Goal: Information Seeking & Learning: Find specific fact

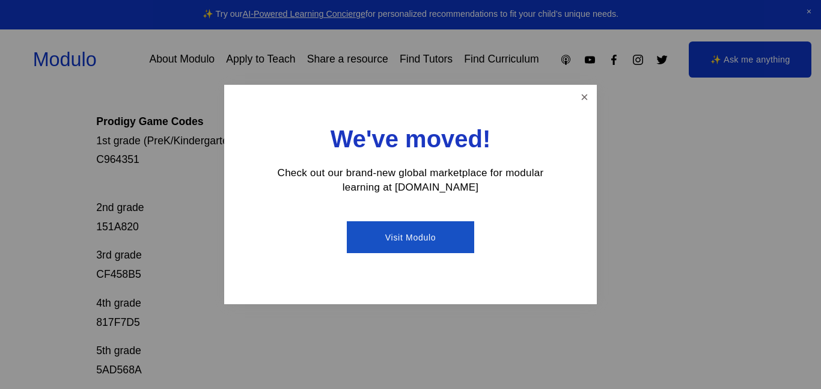
scroll to position [200, 0]
click at [582, 99] on link "Close" at bounding box center [584, 97] width 21 height 21
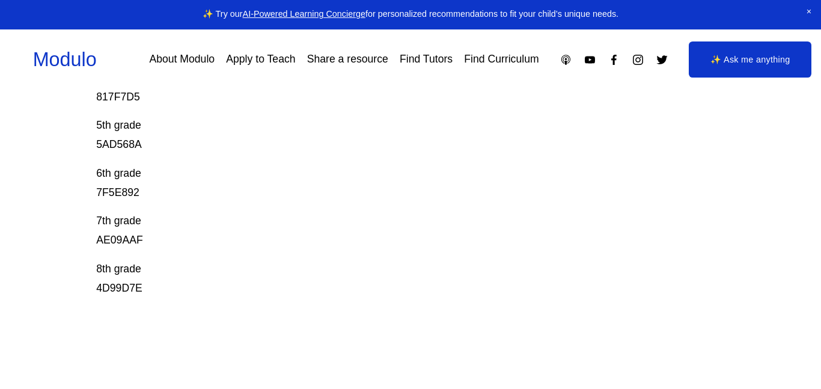
scroll to position [406, 0]
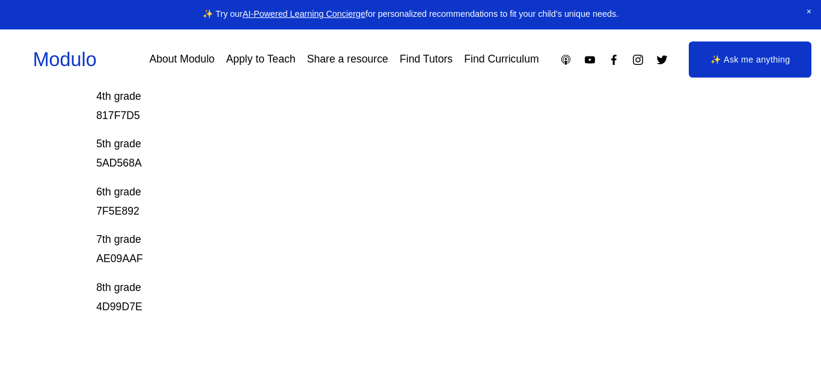
drag, startPoint x: 88, startPoint y: 307, endPoint x: 98, endPoint y: 307, distance: 10.2
click at [98, 307] on div "Prodigy Game Codes Prodigy is our go-to mastery- based tool to give kids lots o…" at bounding box center [410, 100] width 821 height 725
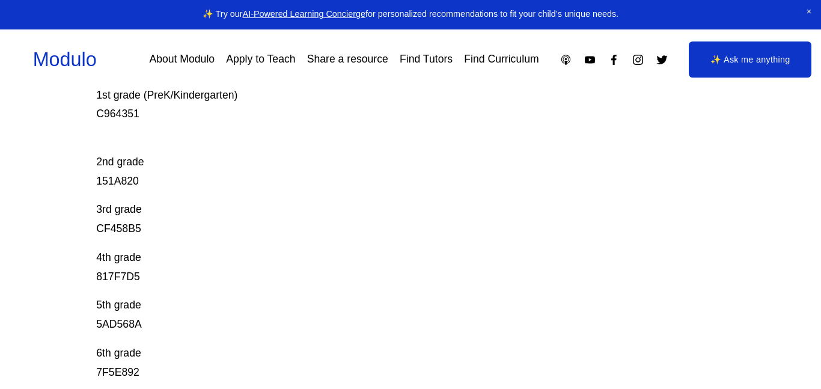
scroll to position [243, 0]
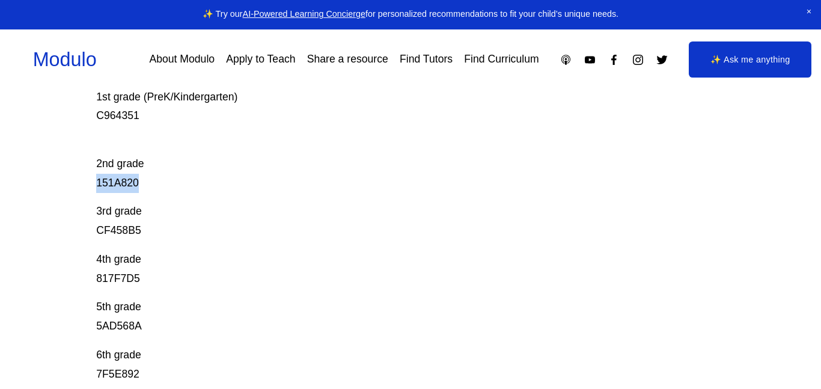
copy p "151A820"
drag, startPoint x: 90, startPoint y: 186, endPoint x: 153, endPoint y: 182, distance: 63.3
click at [153, 182] on div "Prodigy Game Codes Prodigy is our go-to mastery- based tool to give kids lots o…" at bounding box center [410, 263] width 821 height 725
click at [112, 114] on p "Prodigy is our go-to mastery- based tool to give kids lots of fun, engaging mat…" at bounding box center [378, 40] width 565 height 172
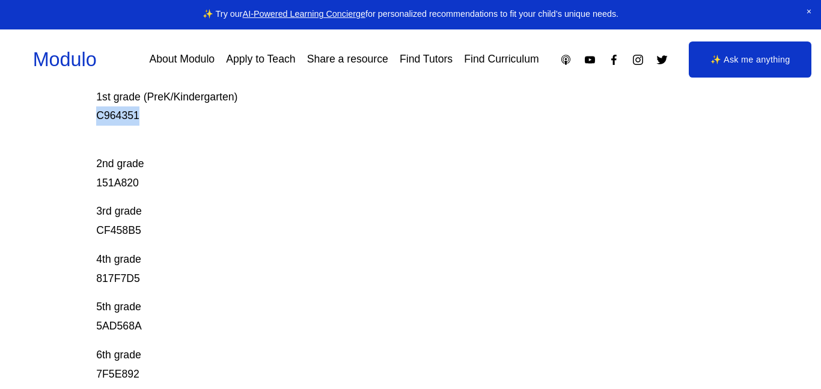
click at [112, 114] on p "Prodigy is our go-to mastery- based tool to give kids lots of fun, engaging mat…" at bounding box center [378, 40] width 565 height 172
copy p "C964351"
click at [136, 227] on p "3rd grade CF458B5" at bounding box center [378, 221] width 565 height 38
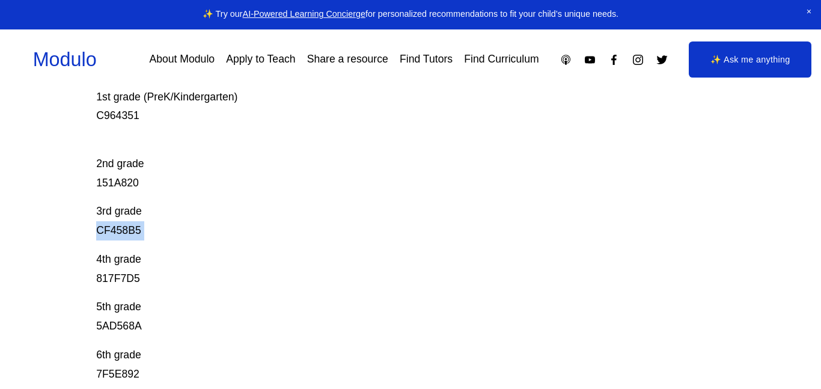
copy p "CF458B5"
click at [130, 271] on p "4th grade 817F7D5" at bounding box center [378, 269] width 565 height 38
click at [130, 272] on p "4th grade 817F7D5" at bounding box center [378, 269] width 565 height 38
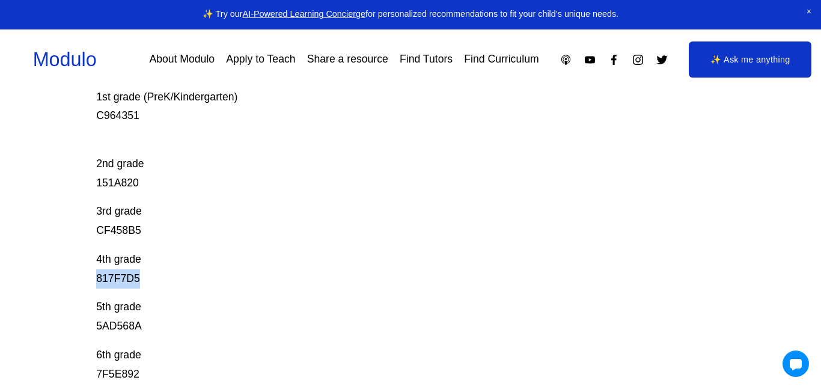
click at [130, 272] on p "4th grade 817F7D5" at bounding box center [378, 269] width 565 height 38
copy p "817F7D5"
click at [131, 325] on p "5th grade 5AD568A" at bounding box center [378, 317] width 565 height 38
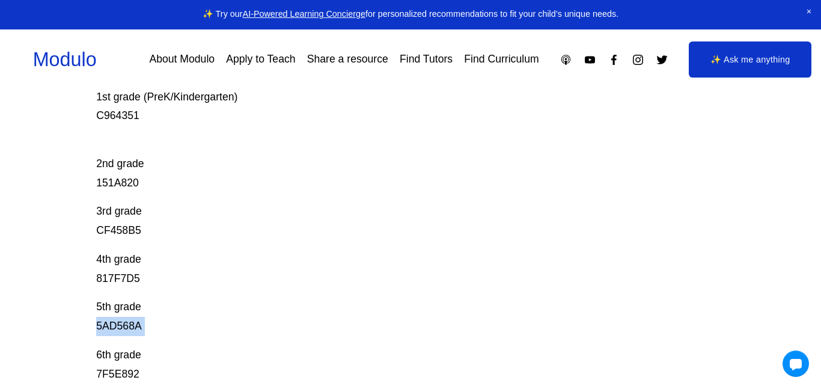
copy p "5AD568A"
click at [123, 373] on p "6th grade 7F5E892" at bounding box center [378, 365] width 565 height 38
copy p "7F5E892"
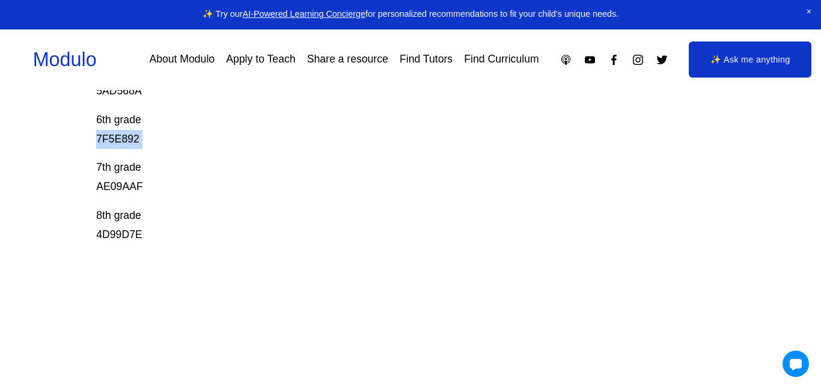
scroll to position [478, 0]
click at [124, 191] on p "7th grade AE09AAF" at bounding box center [378, 178] width 565 height 38
copy p "AE09AAF"
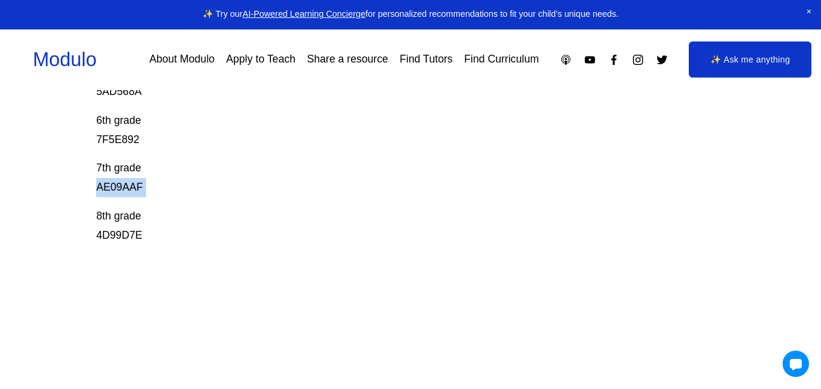
click at [123, 241] on p "8th grade 4D99D7E" at bounding box center [378, 226] width 565 height 38
copy p "4D99D7E"
